Goal: Navigation & Orientation: Find specific page/section

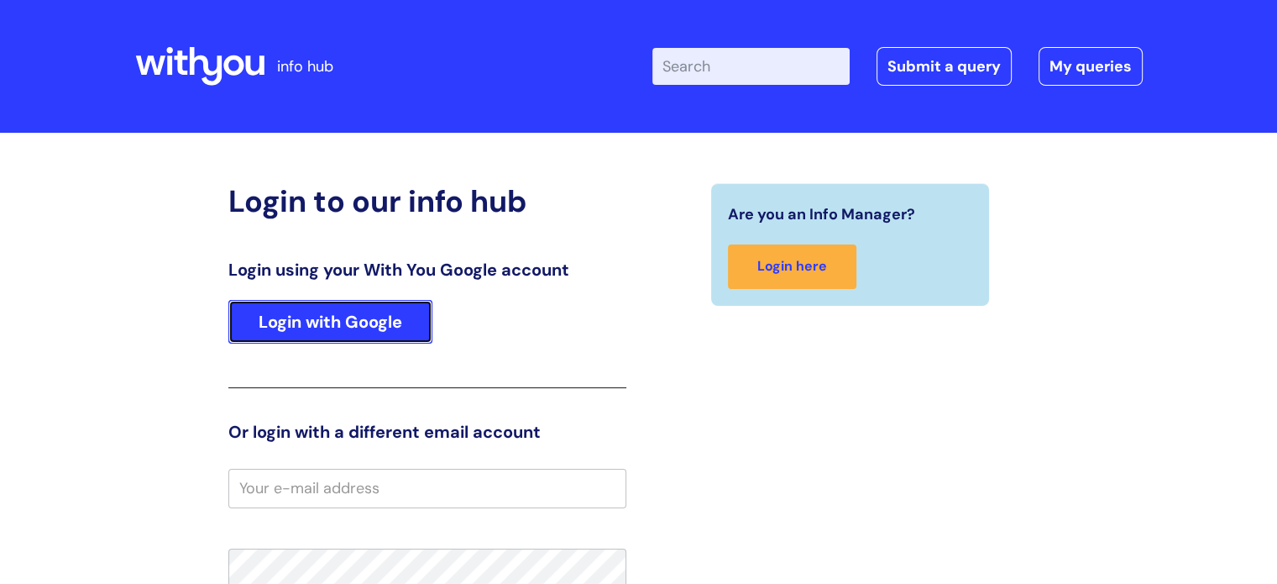
click at [370, 322] on link "Login with Google" at bounding box center [330, 322] width 204 height 44
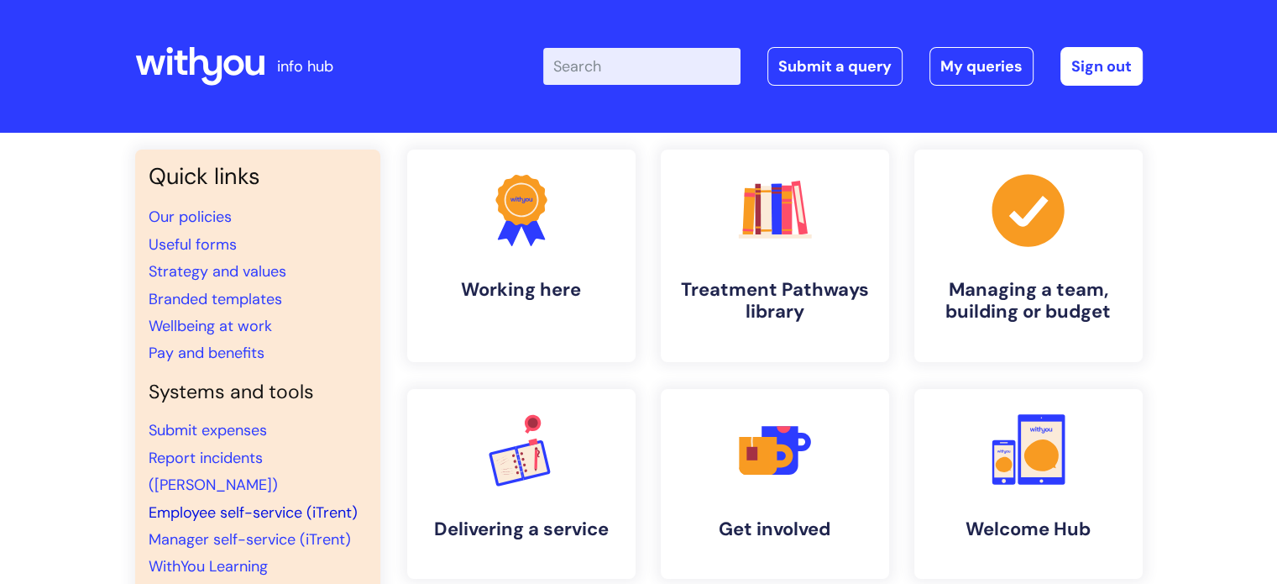
click at [268, 502] on link "Employee self-service (iTrent)" at bounding box center [253, 512] width 209 height 20
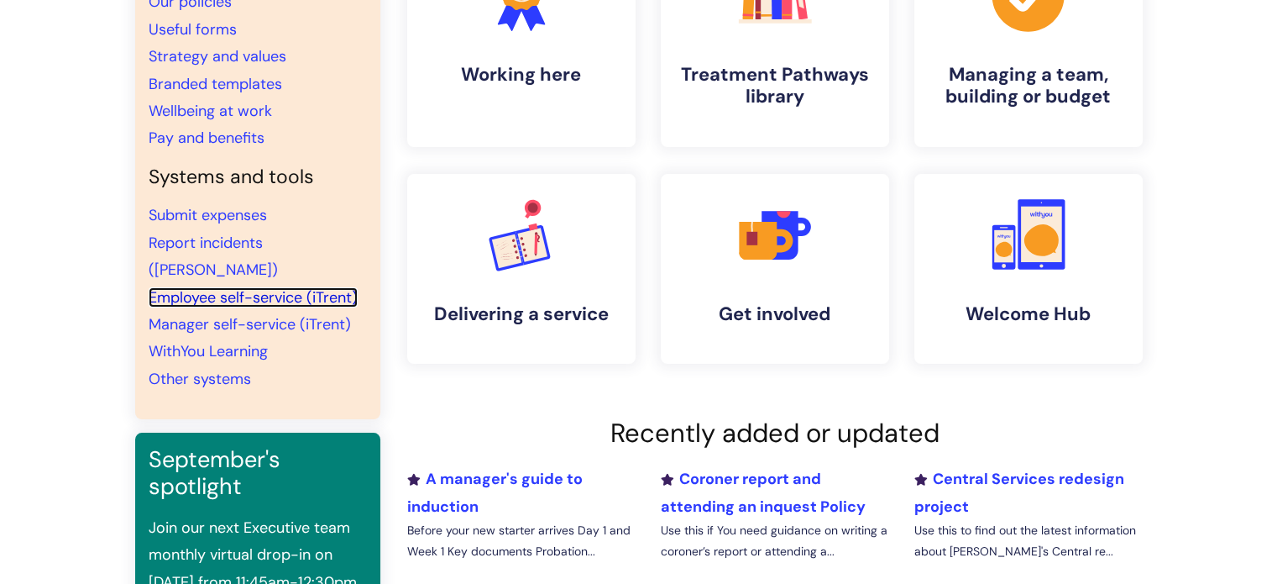
scroll to position [214, 0]
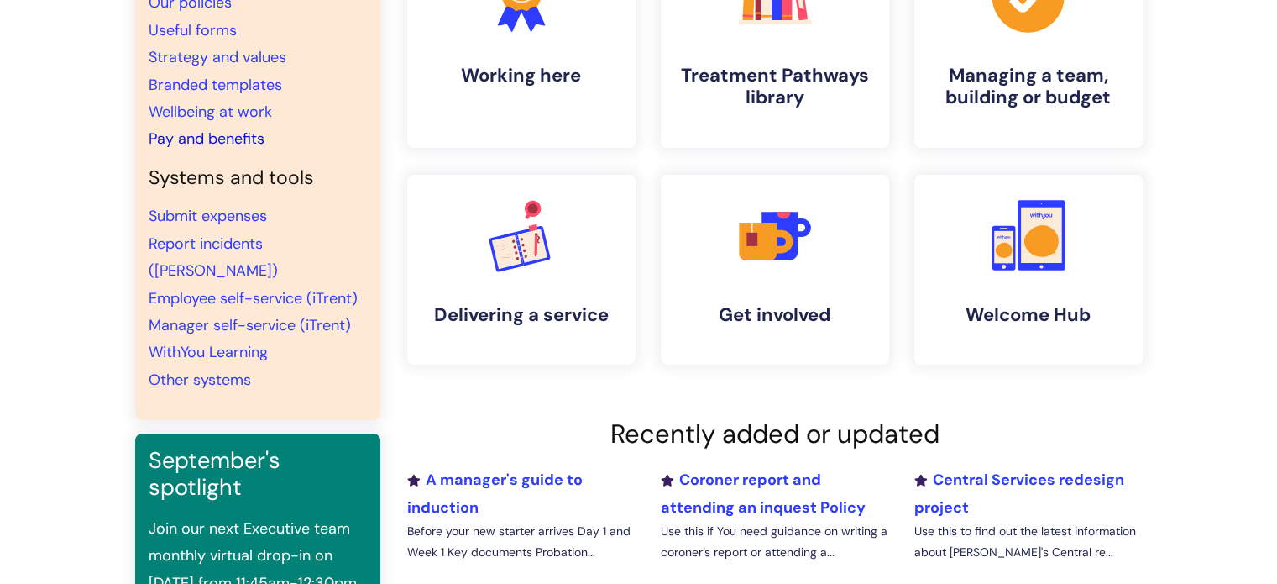
click at [246, 133] on link "Pay and benefits" at bounding box center [207, 139] width 116 height 20
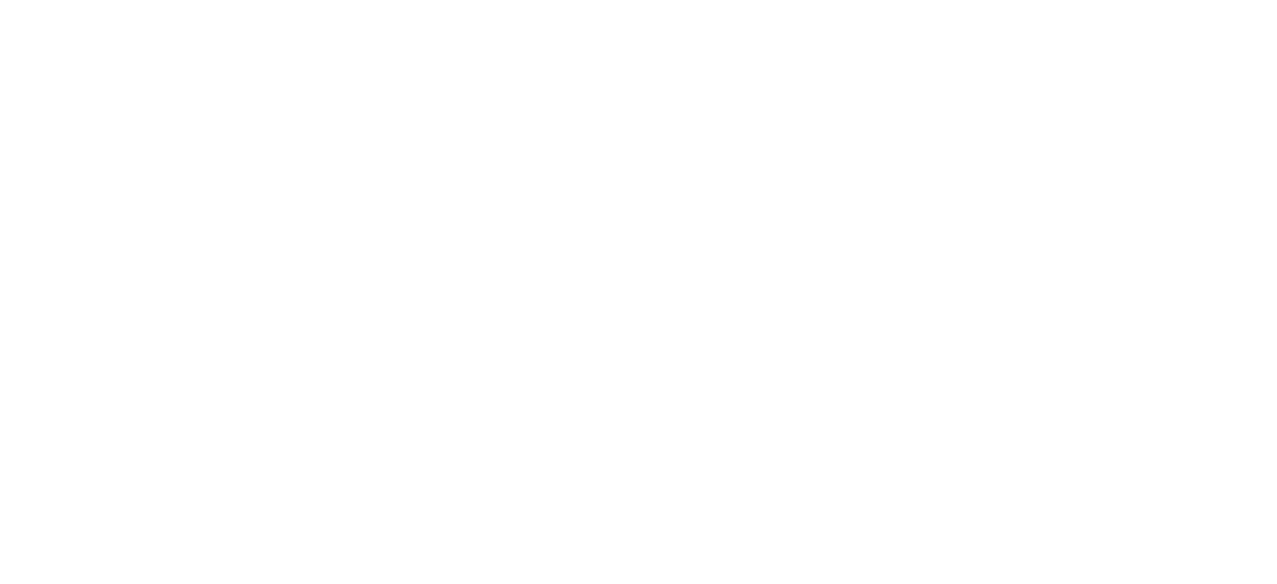
scroll to position [214, 0]
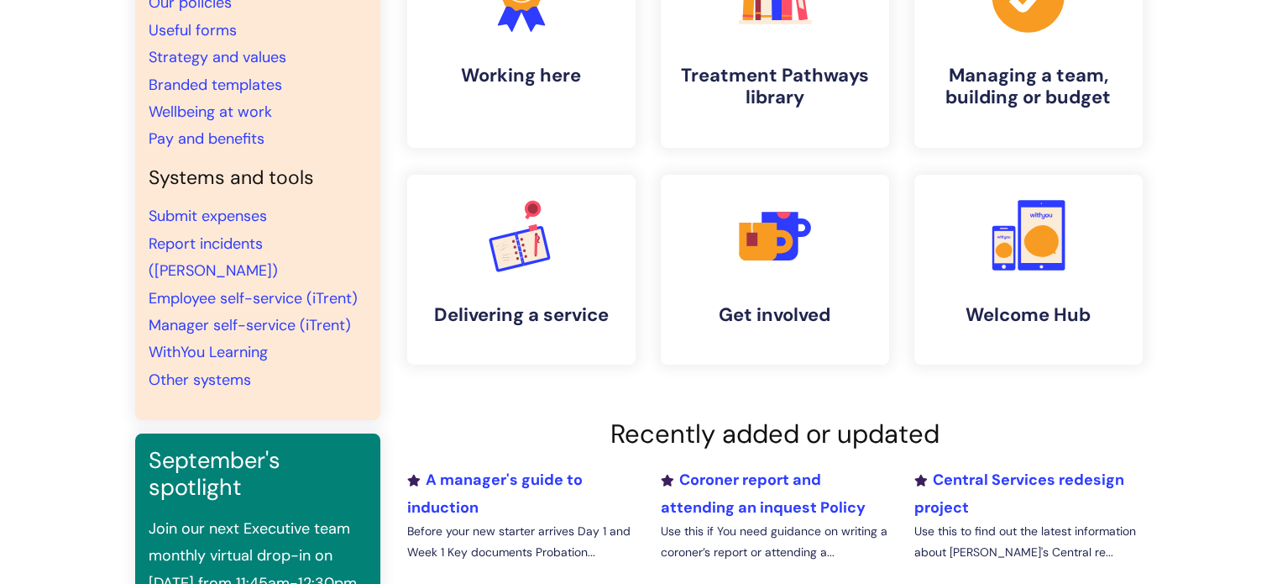
drag, startPoint x: 1277, startPoint y: 265, endPoint x: 1289, endPoint y: 261, distance: 13.0
click at [1277, 261] on html "info hub Enter your search term here... Search Submit a query My queries Welcom…" at bounding box center [638, 78] width 1277 height 584
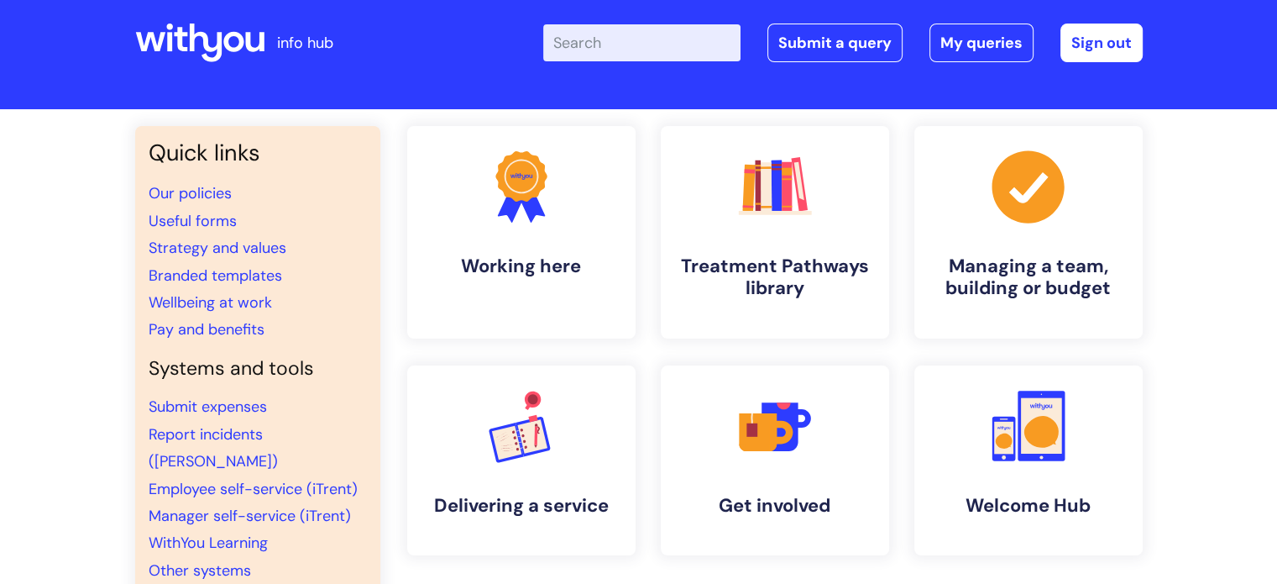
scroll to position [0, 0]
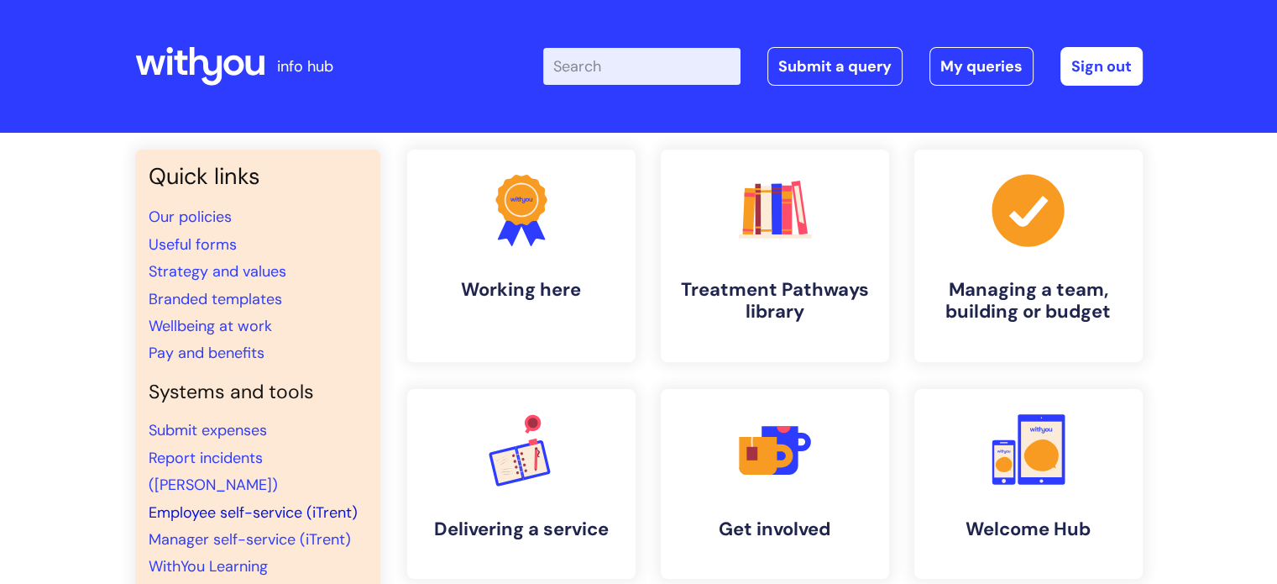
click at [199, 502] on link "Employee self-service (iTrent)" at bounding box center [253, 512] width 209 height 20
